Goal: Task Accomplishment & Management: Manage account settings

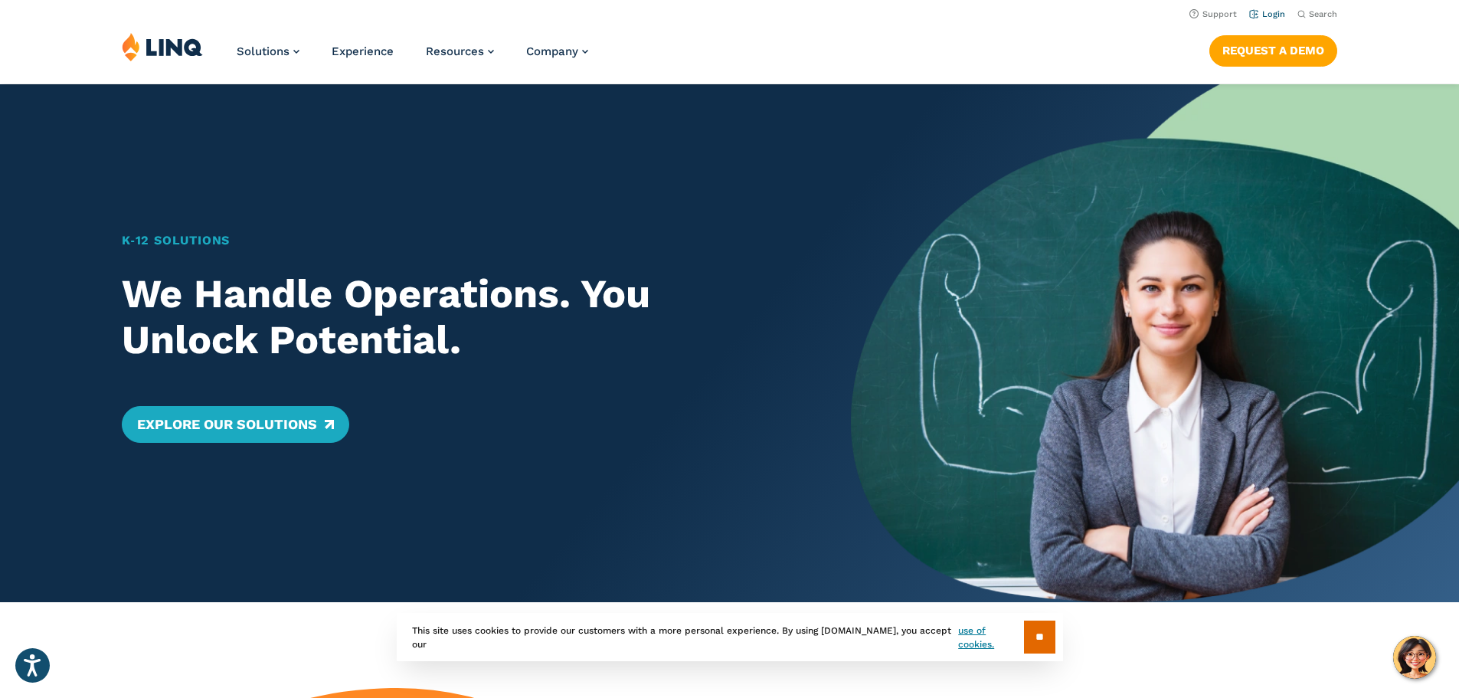
click at [1272, 12] on link "Login" at bounding box center [1267, 14] width 36 height 10
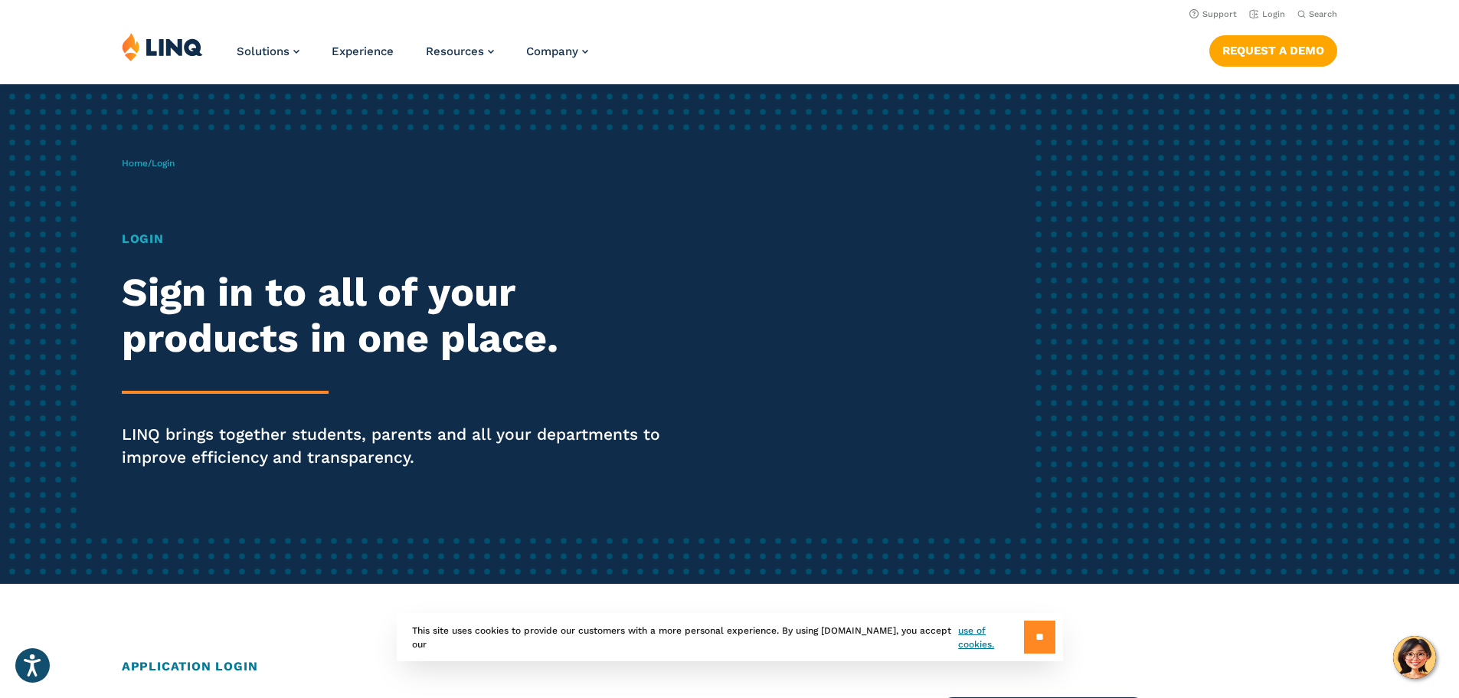
click at [1032, 645] on input "**" at bounding box center [1039, 636] width 31 height 33
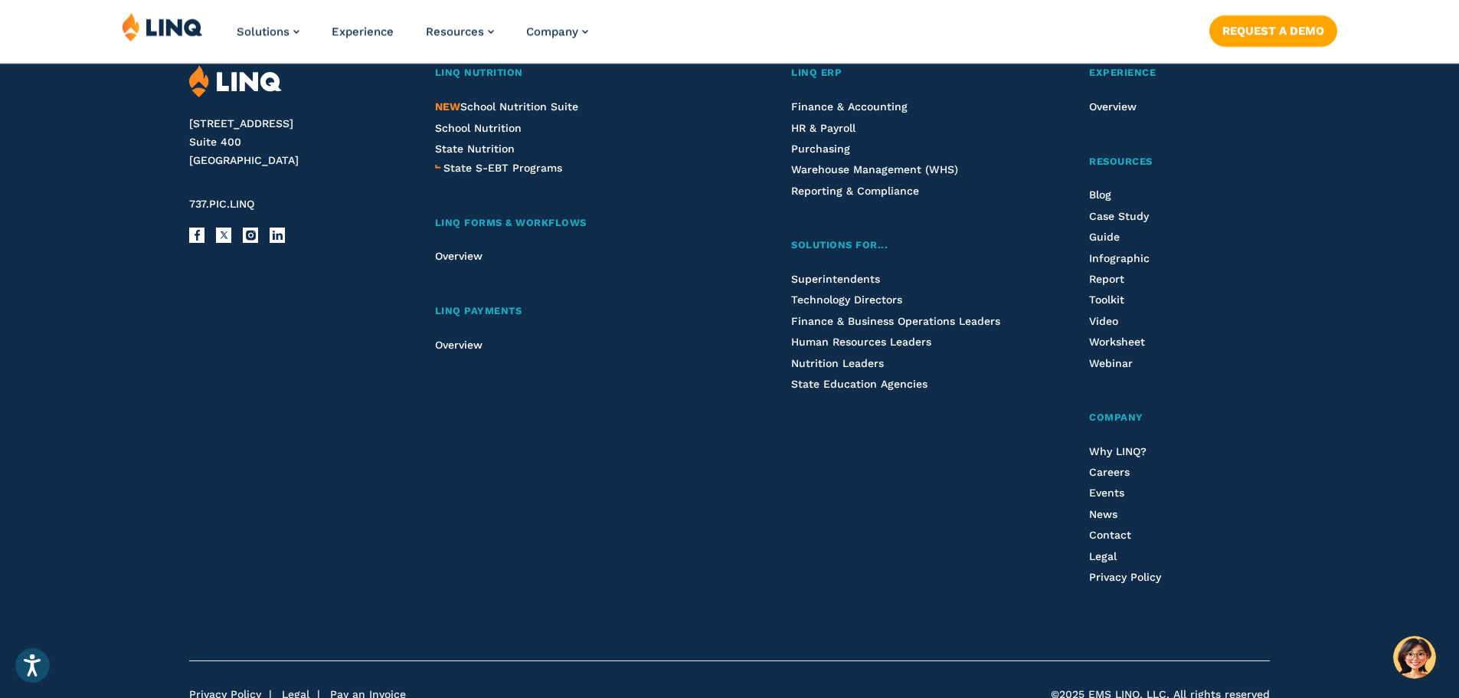
scroll to position [1746, 0]
